Goal: Task Accomplishment & Management: Use online tool/utility

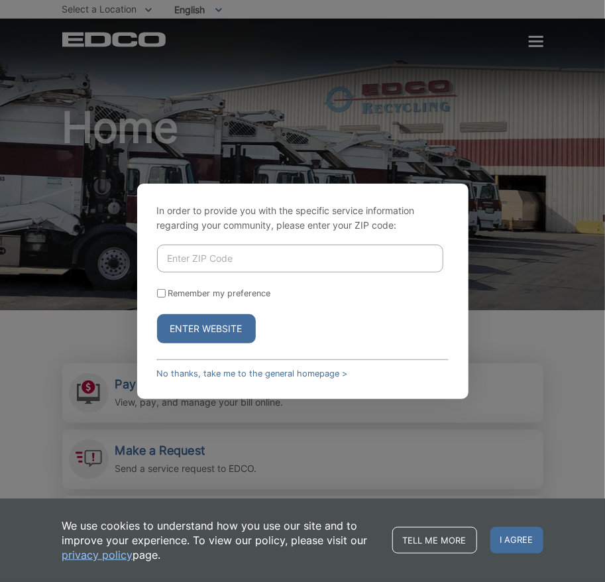
click at [214, 328] on button "Enter Website" at bounding box center [206, 328] width 99 height 29
click at [206, 258] on input "Enter ZIP Code" at bounding box center [300, 259] width 286 height 28
type input "90715"
click at [160, 292] on input "Remember my preference" at bounding box center [161, 293] width 9 height 9
checkbox input "true"
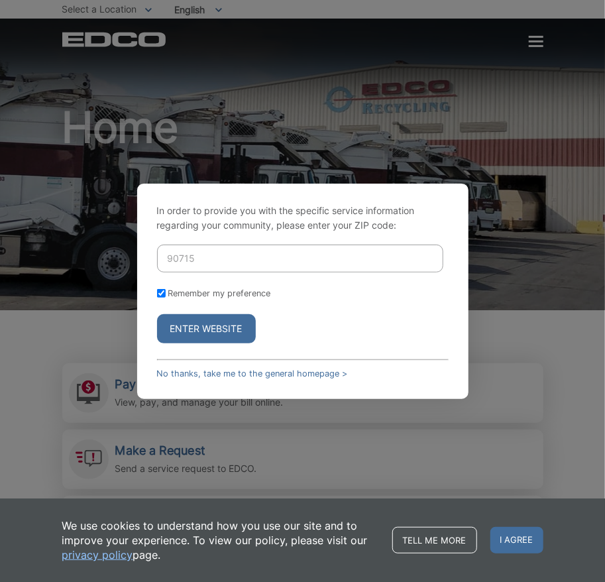
click at [195, 325] on button "Enter Website" at bounding box center [206, 328] width 99 height 29
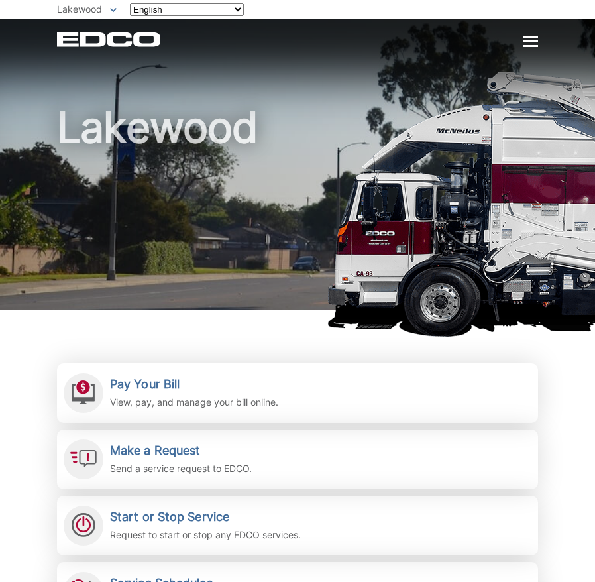
scroll to position [152, 0]
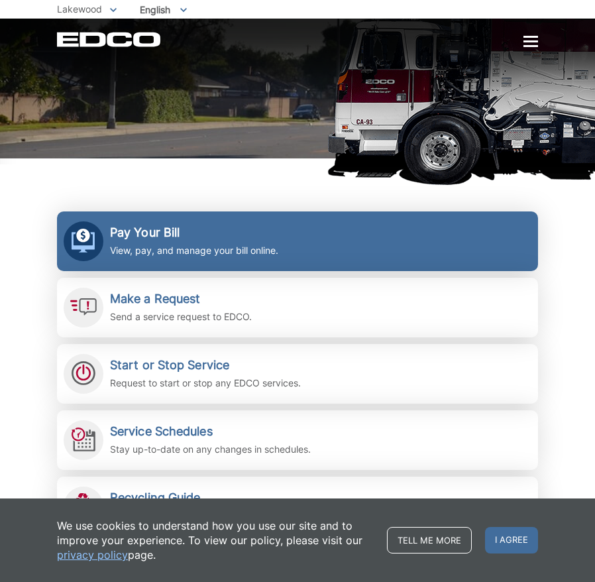
click at [226, 237] on h2 "Pay Your Bill" at bounding box center [194, 232] width 168 height 15
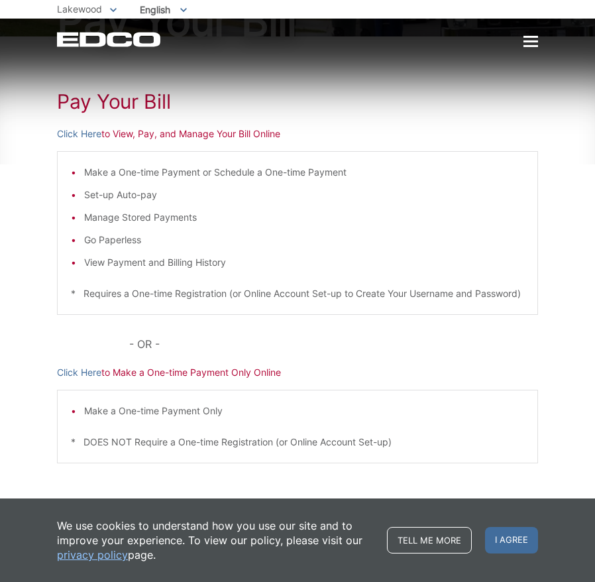
scroll to position [151, 0]
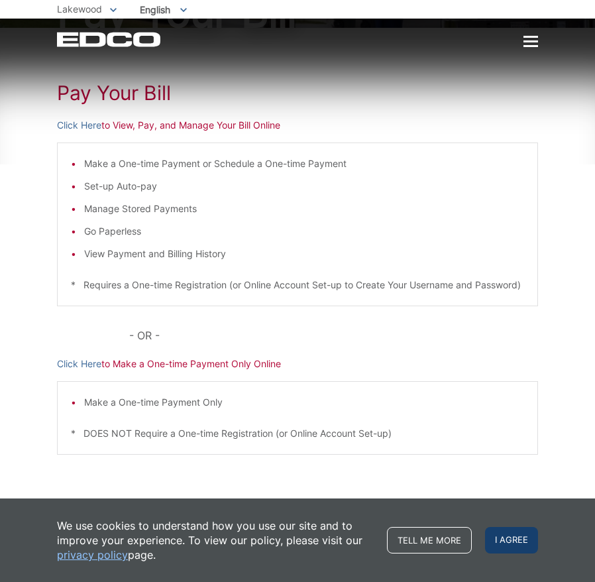
click at [508, 538] on span "I agree" at bounding box center [511, 540] width 53 height 27
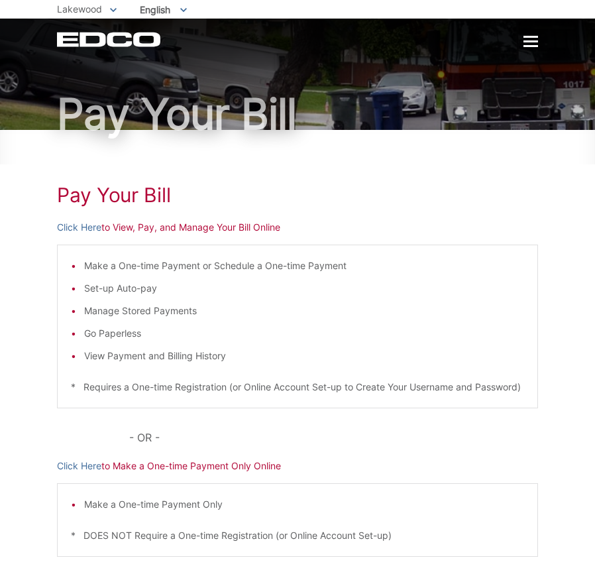
scroll to position [34, 0]
